Goal: Find specific page/section: Find specific page/section

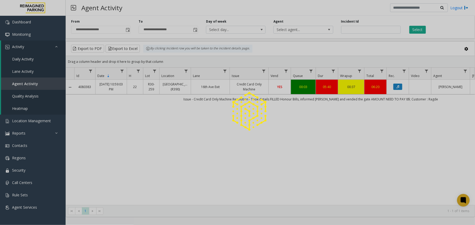
click at [27, 121] on div at bounding box center [237, 112] width 475 height 225
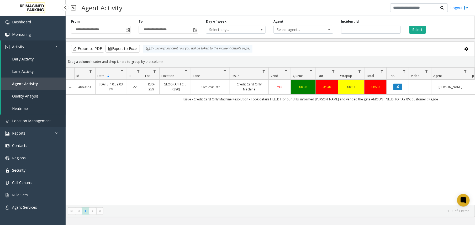
click at [27, 121] on span "Location Management" at bounding box center [31, 120] width 39 height 5
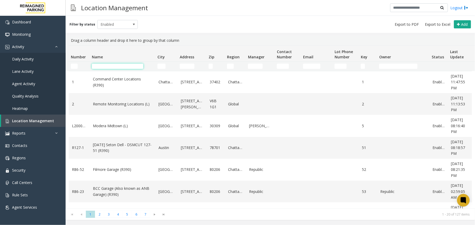
click at [113, 66] on input "Name Filter" at bounding box center [117, 66] width 51 height 5
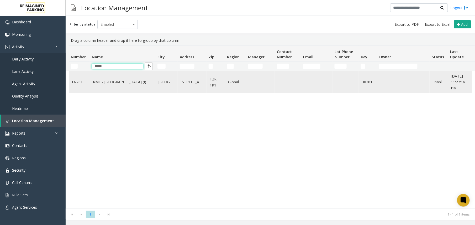
type input "*****"
click at [122, 79] on link "RMC - [GEOGRAPHIC_DATA] (I)" at bounding box center [122, 82] width 59 height 6
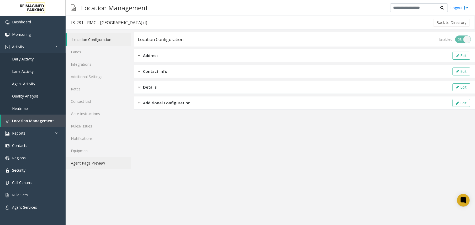
click at [95, 160] on link "Agent Page Preview" at bounding box center [98, 163] width 65 height 12
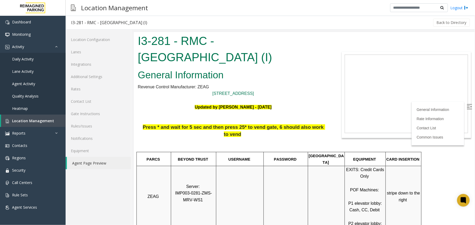
scroll to position [35, 0]
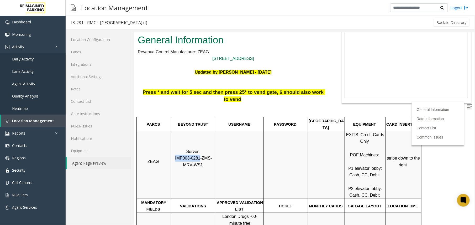
drag, startPoint x: 172, startPoint y: 145, endPoint x: 195, endPoint y: 145, distance: 23.1
click at [195, 155] on span "IMP003-0281-ZMS-MRV-WS1" at bounding box center [193, 160] width 37 height 11
drag, startPoint x: 195, startPoint y: 145, endPoint x: 187, endPoint y: 146, distance: 8.4
copy span "IMP003-0281"
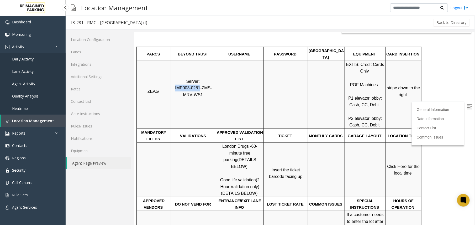
scroll to position [0, 0]
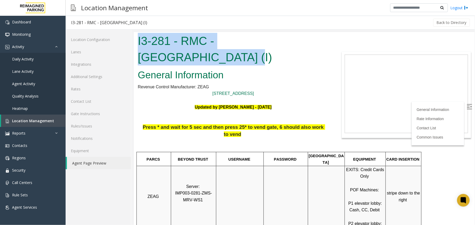
drag, startPoint x: 326, startPoint y: 43, endPoint x: 136, endPoint y: 44, distance: 189.8
click at [136, 44] on div "I3-281 - RMC - [GEOGRAPHIC_DATA] (I)" at bounding box center [233, 49] width 199 height 35
copy h1 "I3-281 - RMC - [GEOGRAPHIC_DATA]"
click at [467, 105] on img at bounding box center [469, 106] width 5 height 5
copy h1 "I3-281 - RMC - [GEOGRAPHIC_DATA]"
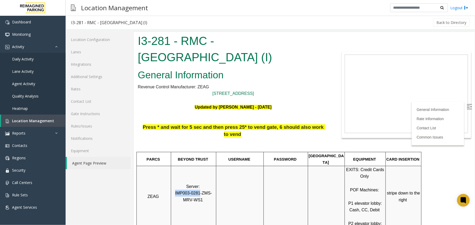
drag, startPoint x: 172, startPoint y: 179, endPoint x: 194, endPoint y: 180, distance: 22.3
click at [194, 190] on span "IMP003-0281-ZMS-MRV-WS1" at bounding box center [193, 195] width 37 height 11
drag, startPoint x: 194, startPoint y: 180, endPoint x: 190, endPoint y: 180, distance: 3.9
copy span "IMP003-0281"
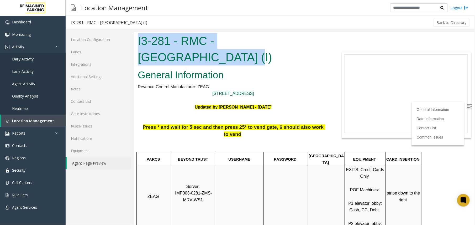
drag, startPoint x: 324, startPoint y: 41, endPoint x: 322, endPoint y: 35, distance: 6.0
click at [322, 35] on body "I3-281 - RMC - [GEOGRAPHIC_DATA] (I) General Information Revenue Control Manufa…" at bounding box center [304, 128] width 341 height 193
drag, startPoint x: 322, startPoint y: 35, endPoint x: 275, endPoint y: 36, distance: 46.7
copy h1 "I3-281 - RMC - [GEOGRAPHIC_DATA]"
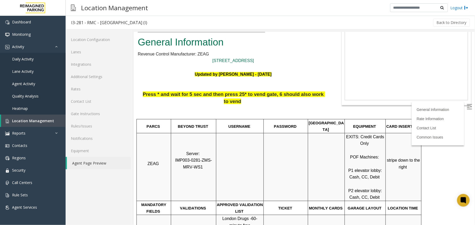
scroll to position [70, 0]
